Goal: Task Accomplishment & Management: Use online tool/utility

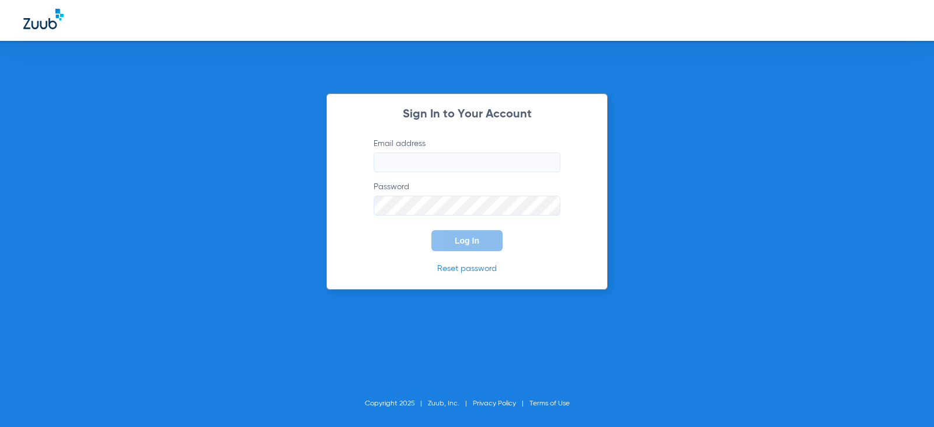
type input "[EMAIL_ADDRESS][DOMAIN_NAME]"
click at [482, 239] on button "Log In" at bounding box center [467, 240] width 71 height 21
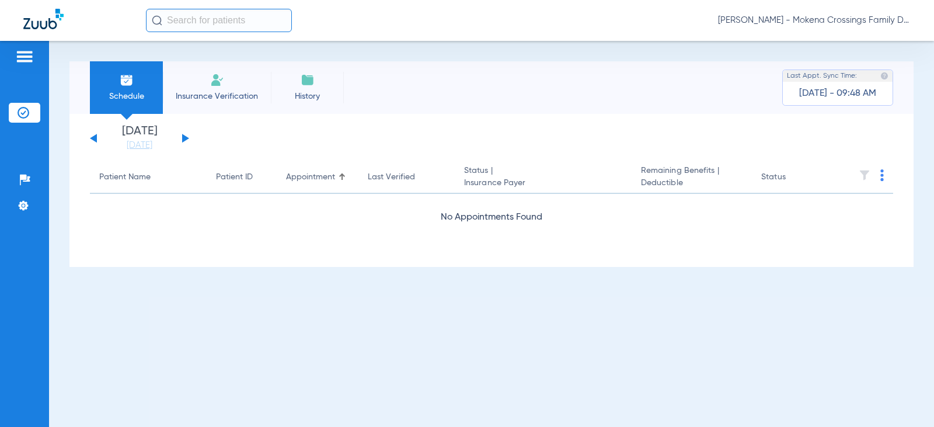
click at [149, 137] on li "[DATE] [DATE]" at bounding box center [140, 139] width 70 height 26
click at [151, 146] on link "[DATE]" at bounding box center [140, 146] width 70 height 12
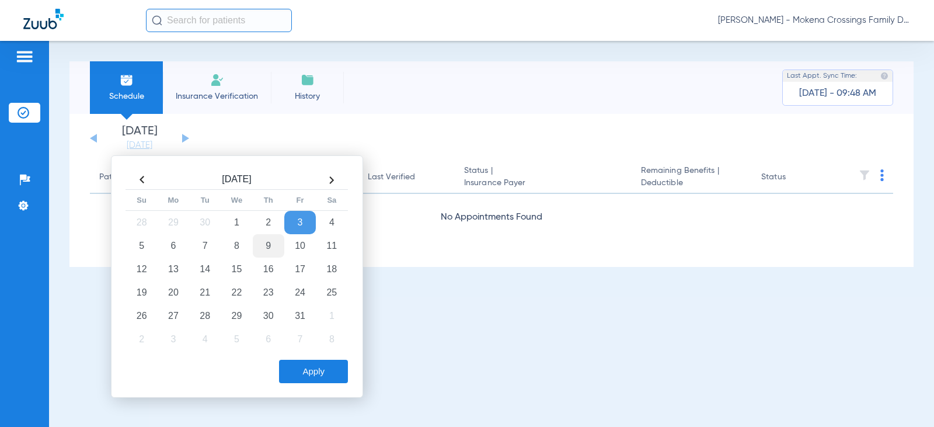
click at [267, 246] on td "9" at bounding box center [269, 245] width 32 height 23
click at [325, 376] on button "Apply" at bounding box center [313, 371] width 69 height 23
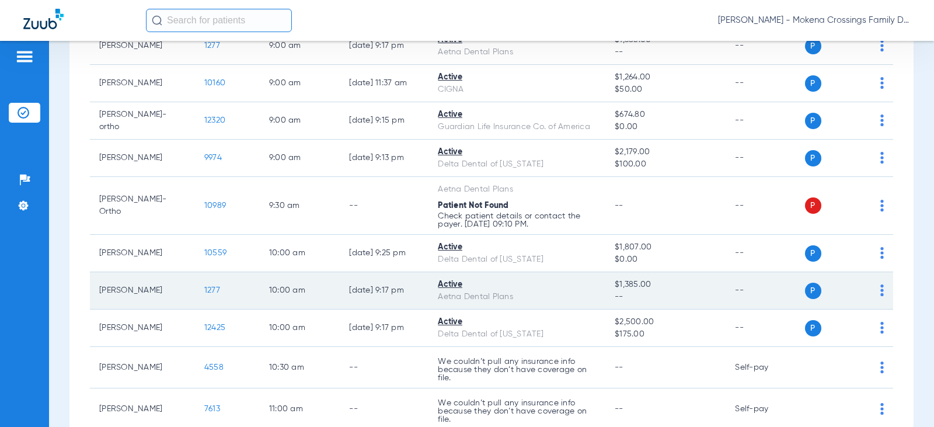
scroll to position [146, 0]
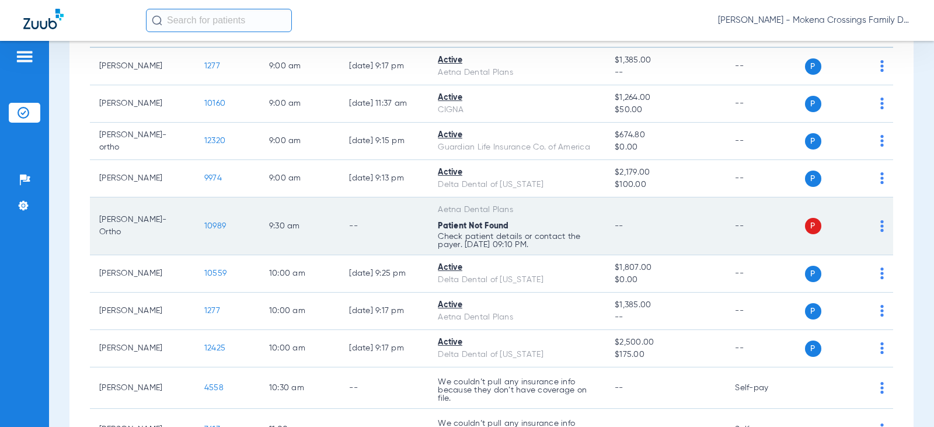
click at [210, 220] on td "10989" at bounding box center [227, 226] width 65 height 58
click at [210, 228] on span "10989" at bounding box center [215, 226] width 22 height 8
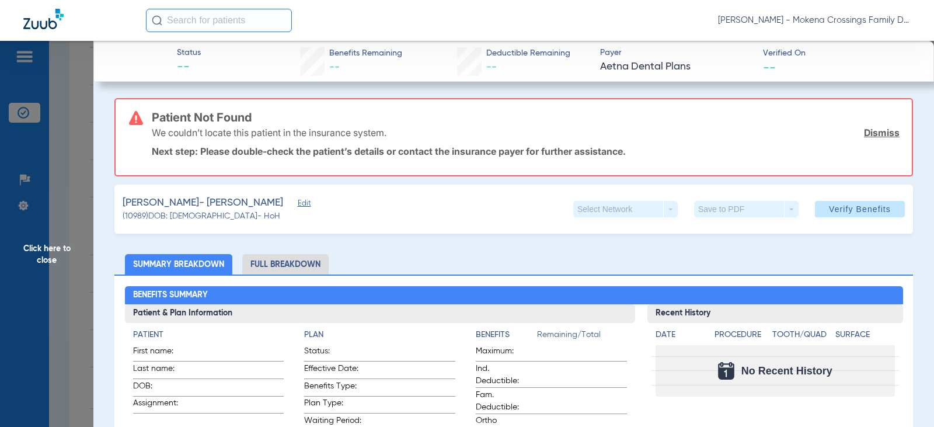
click at [298, 207] on span "Edit" at bounding box center [303, 204] width 11 height 11
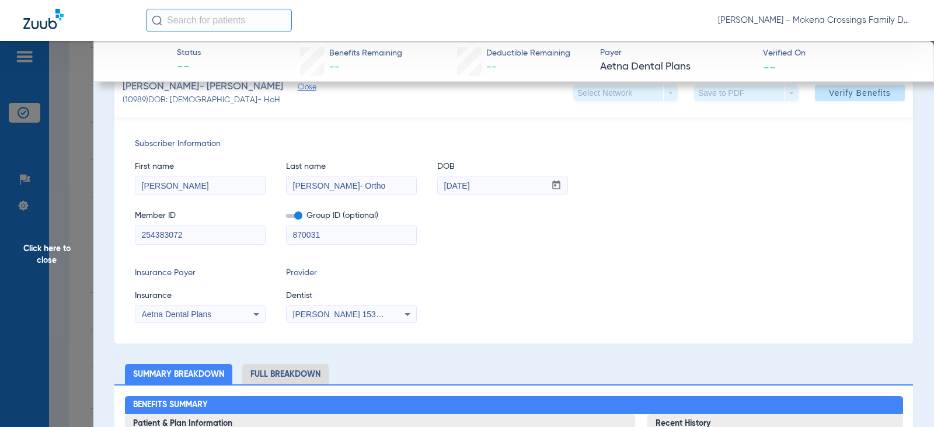
scroll to position [117, 0]
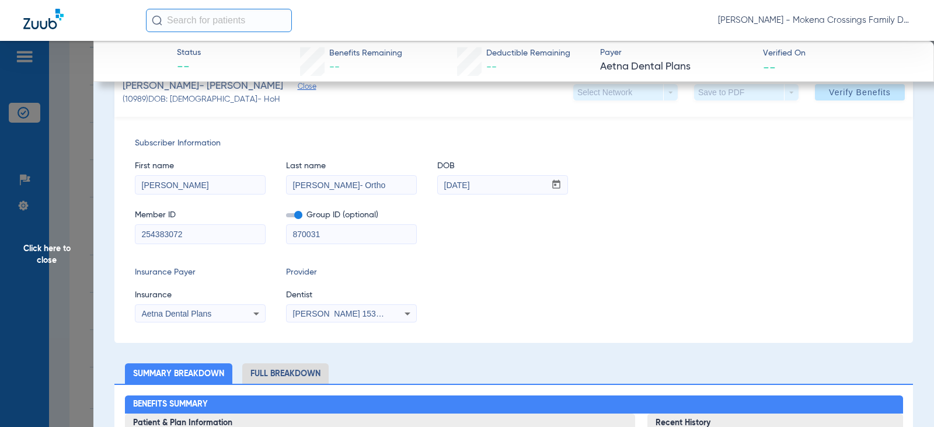
click at [60, 249] on span "Click here to close" at bounding box center [46, 254] width 93 height 427
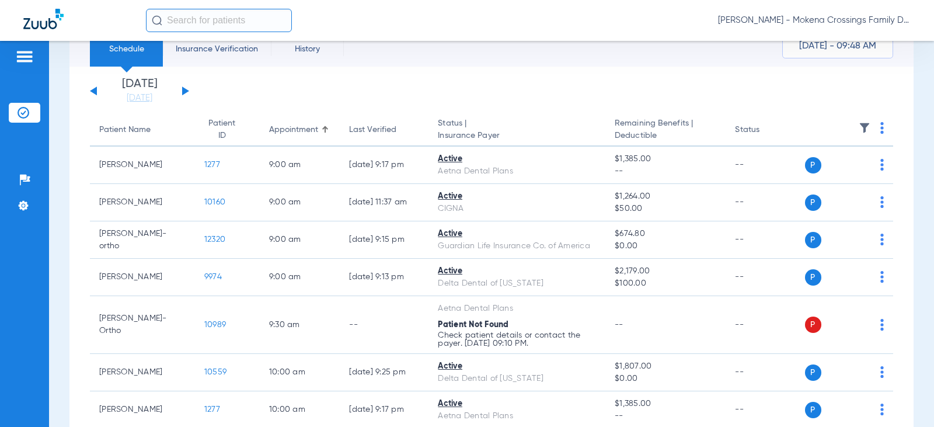
scroll to position [0, 0]
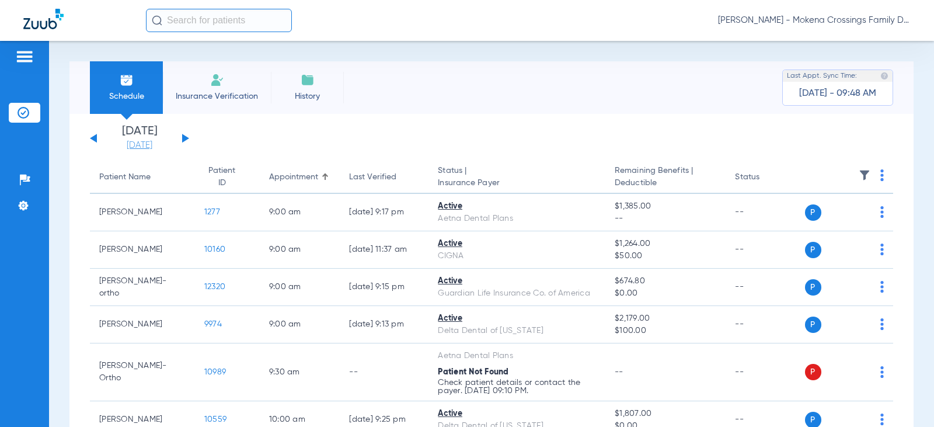
click at [155, 146] on link "[DATE]" at bounding box center [140, 146] width 70 height 12
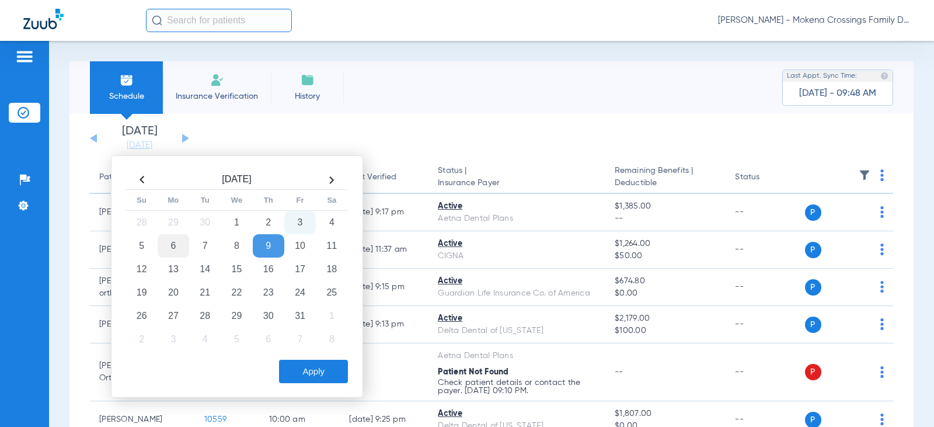
click at [177, 248] on td "6" at bounding box center [174, 245] width 32 height 23
click at [317, 377] on button "Apply" at bounding box center [313, 371] width 69 height 23
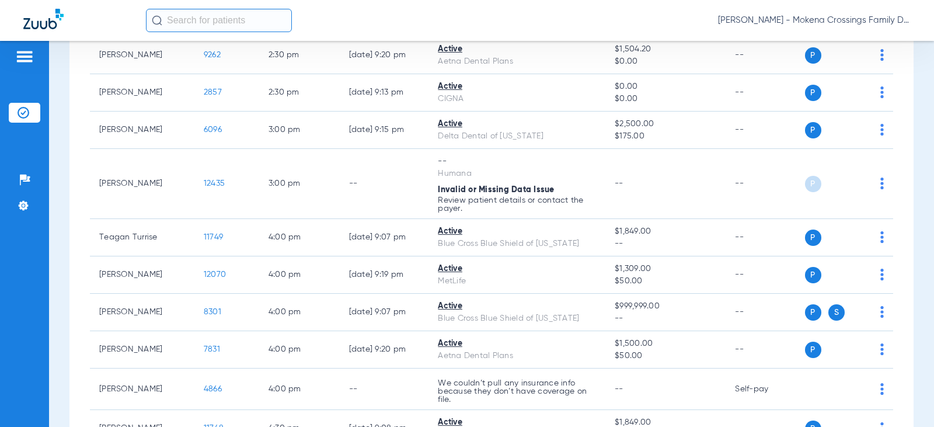
scroll to position [993, 0]
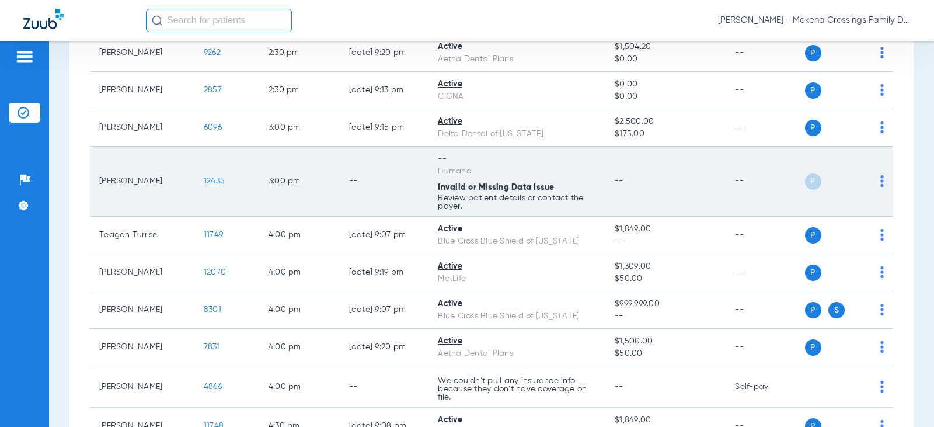
click at [214, 180] on span "12435" at bounding box center [214, 181] width 21 height 8
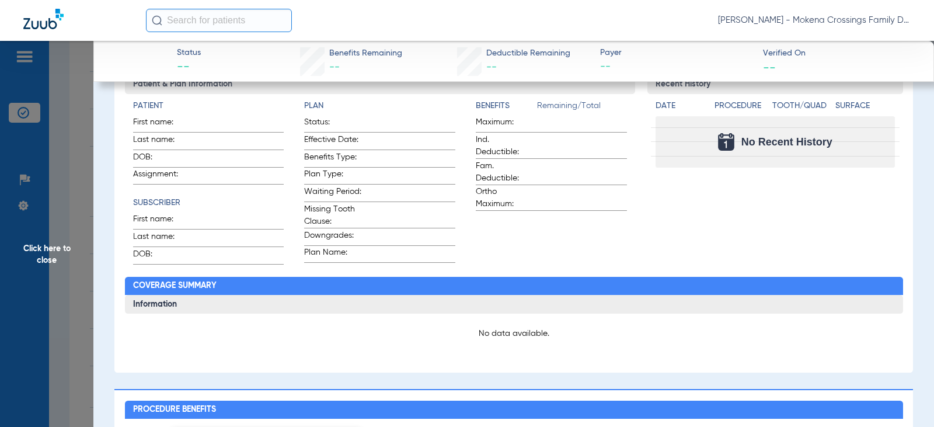
scroll to position [0, 0]
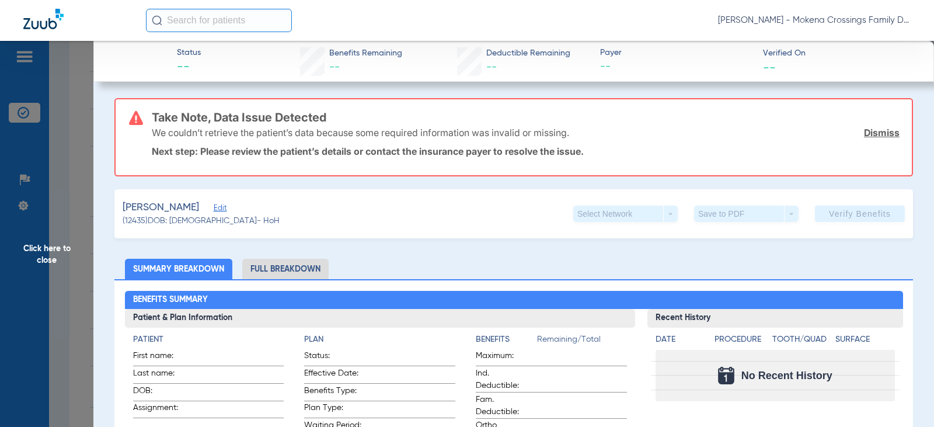
click at [214, 207] on span "Edit" at bounding box center [219, 209] width 11 height 11
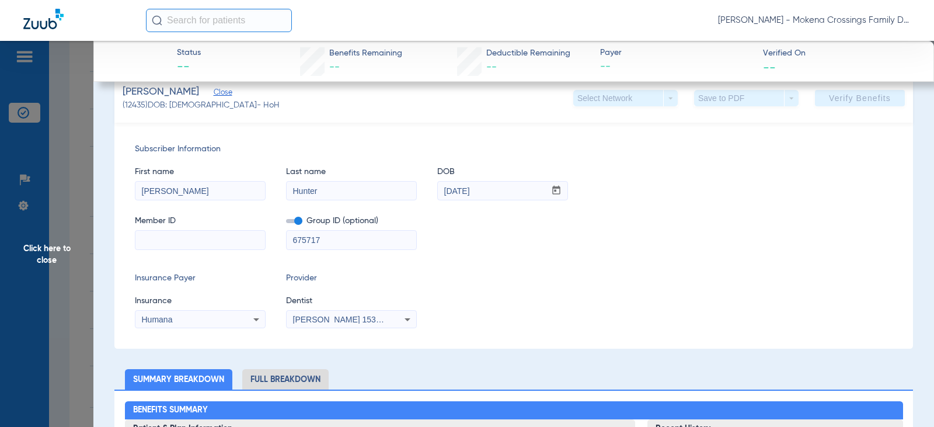
scroll to position [117, 0]
